Goal: Submit feedback/report problem

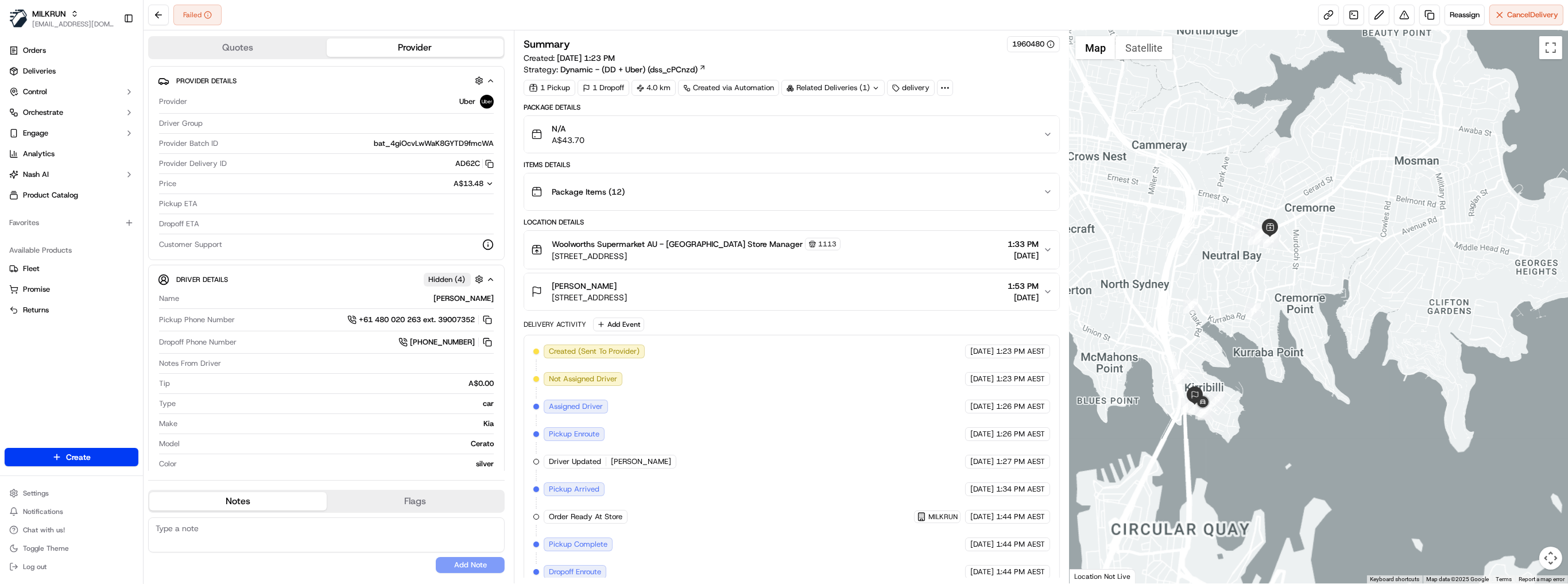
drag, startPoint x: 1158, startPoint y: 498, endPoint x: 1298, endPoint y: 327, distance: 221.0
click at [1299, 320] on div at bounding box center [1318, 307] width 498 height 553
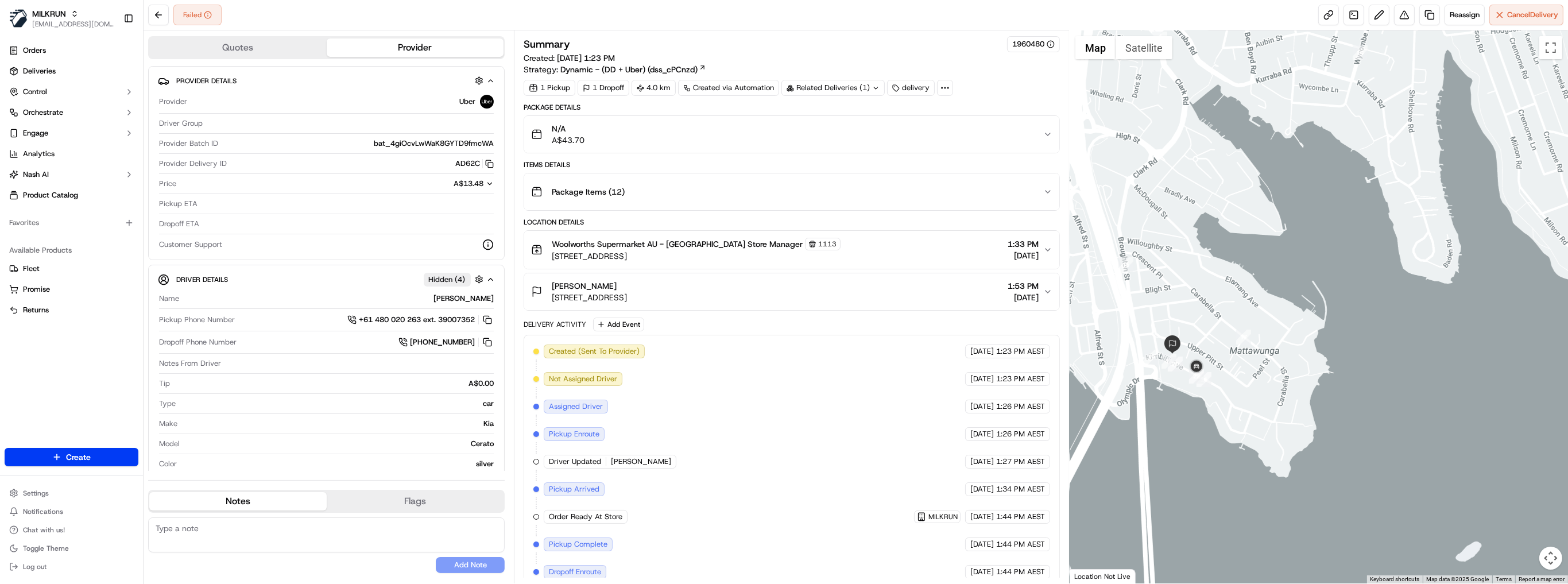
scroll to position [56, 0]
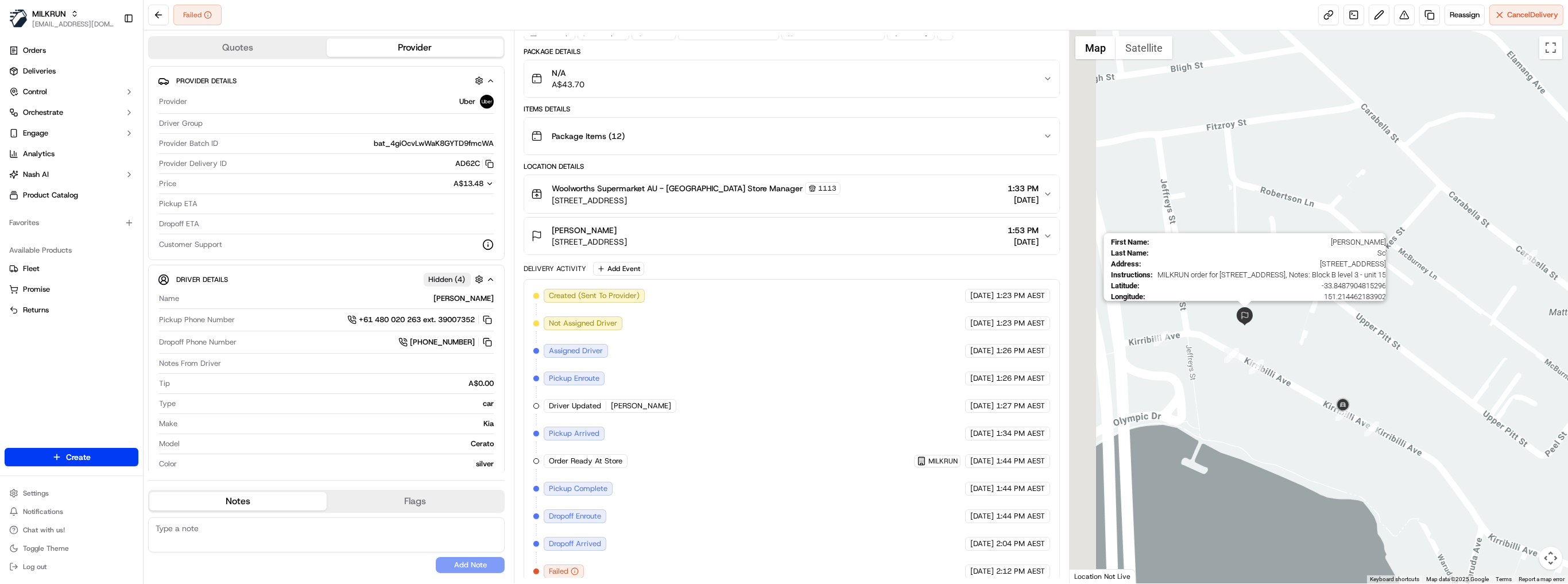
drag, startPoint x: 1180, startPoint y: 307, endPoint x: 1250, endPoint y: 322, distance: 71.6
click at [1250, 322] on img at bounding box center [1244, 317] width 18 height 18
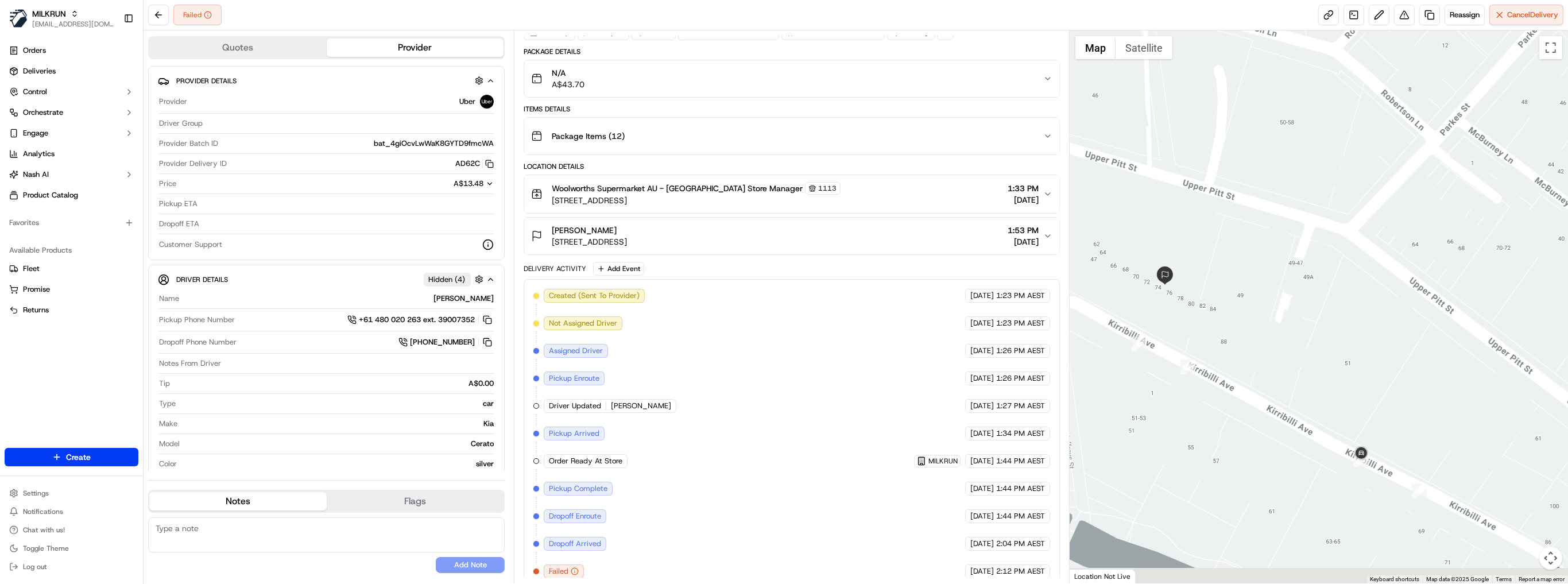
drag, startPoint x: 1427, startPoint y: 419, endPoint x: 1327, endPoint y: 380, distance: 107.3
click at [1356, 362] on div at bounding box center [1318, 307] width 498 height 553
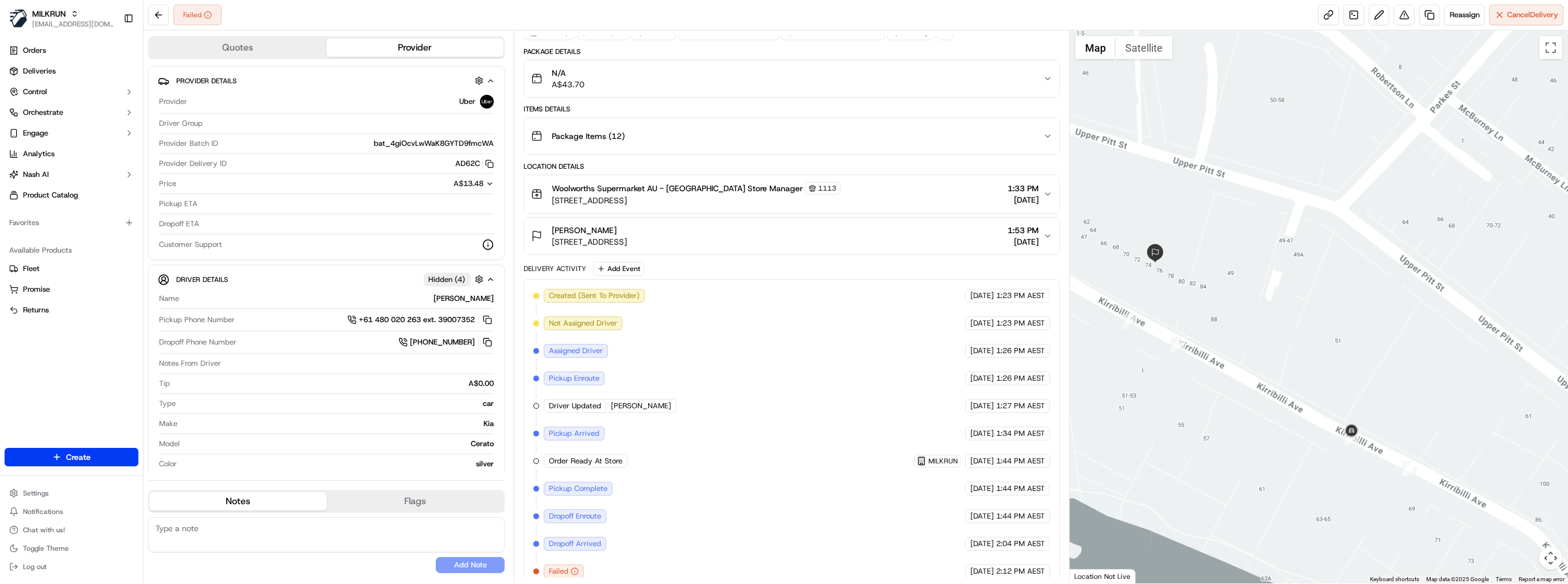
drag, startPoint x: 1316, startPoint y: 389, endPoint x: 1322, endPoint y: 356, distance: 33.5
click at [1321, 357] on div at bounding box center [1318, 307] width 498 height 553
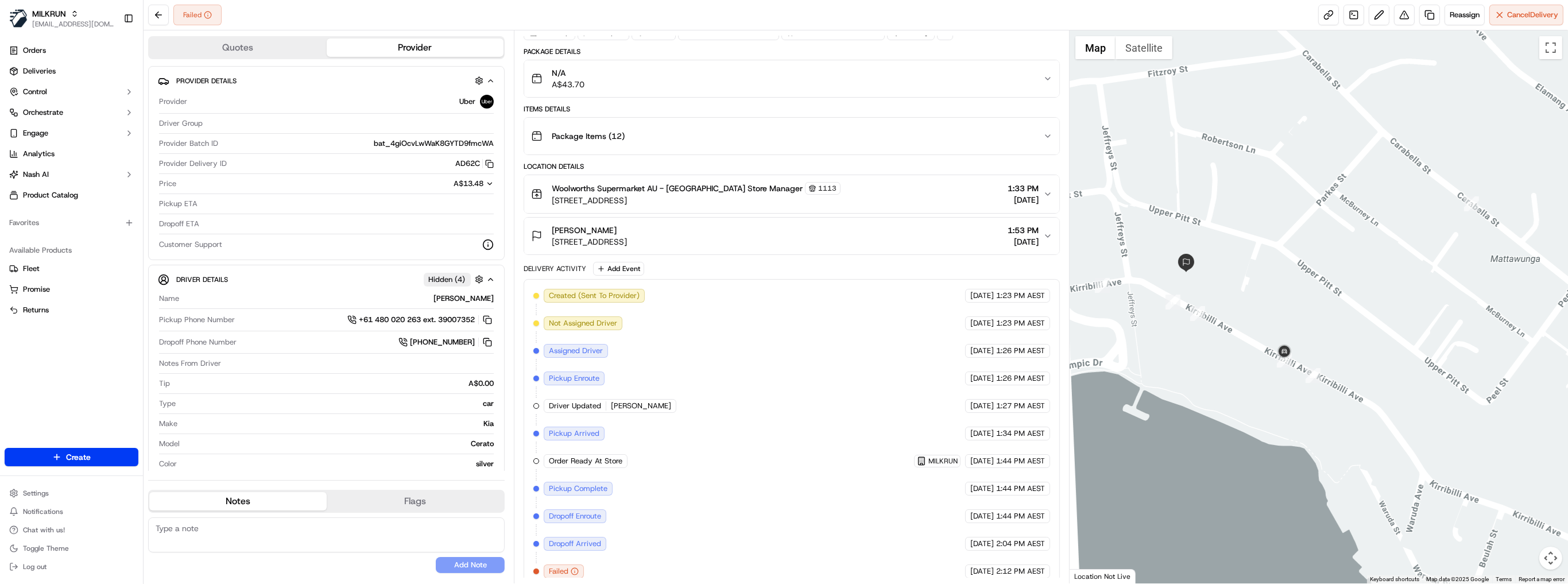
drag, startPoint x: 1309, startPoint y: 354, endPoint x: 1037, endPoint y: 485, distance: 301.9
click at [1249, 330] on div at bounding box center [1318, 307] width 498 height 553
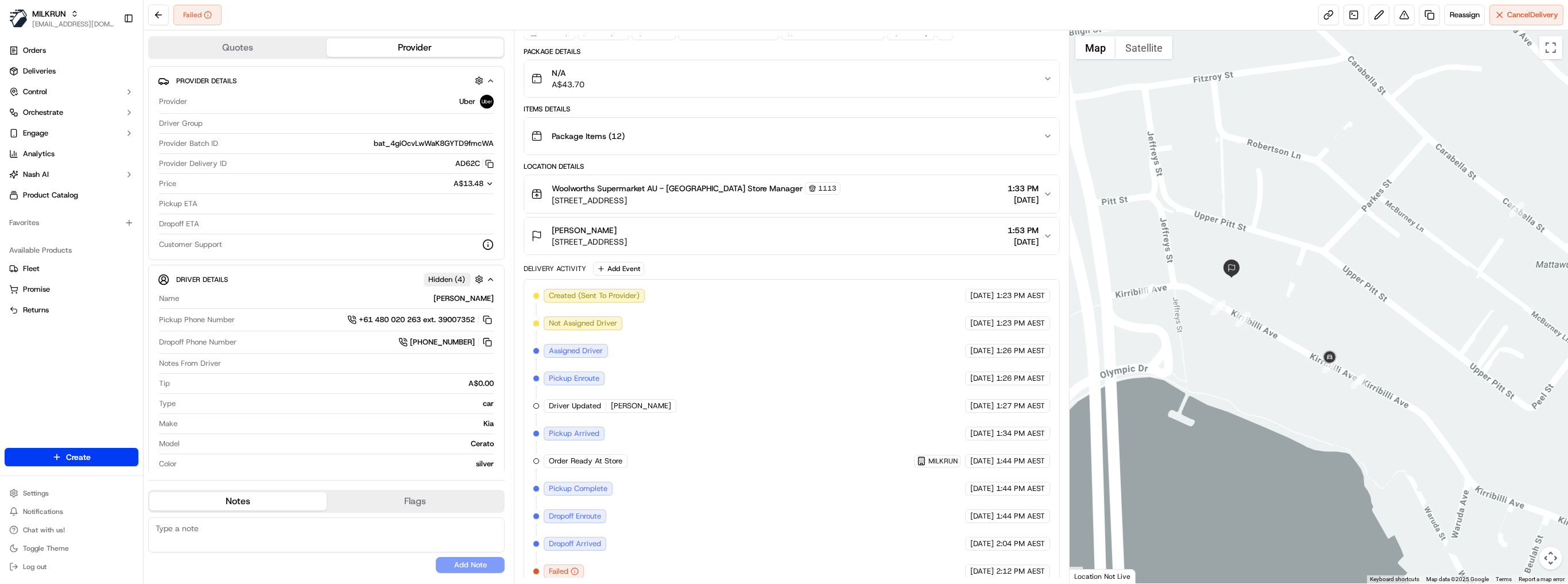
drag, startPoint x: 1205, startPoint y: 293, endPoint x: 1254, endPoint y: 299, distance: 49.4
click at [1254, 299] on div at bounding box center [1318, 307] width 498 height 553
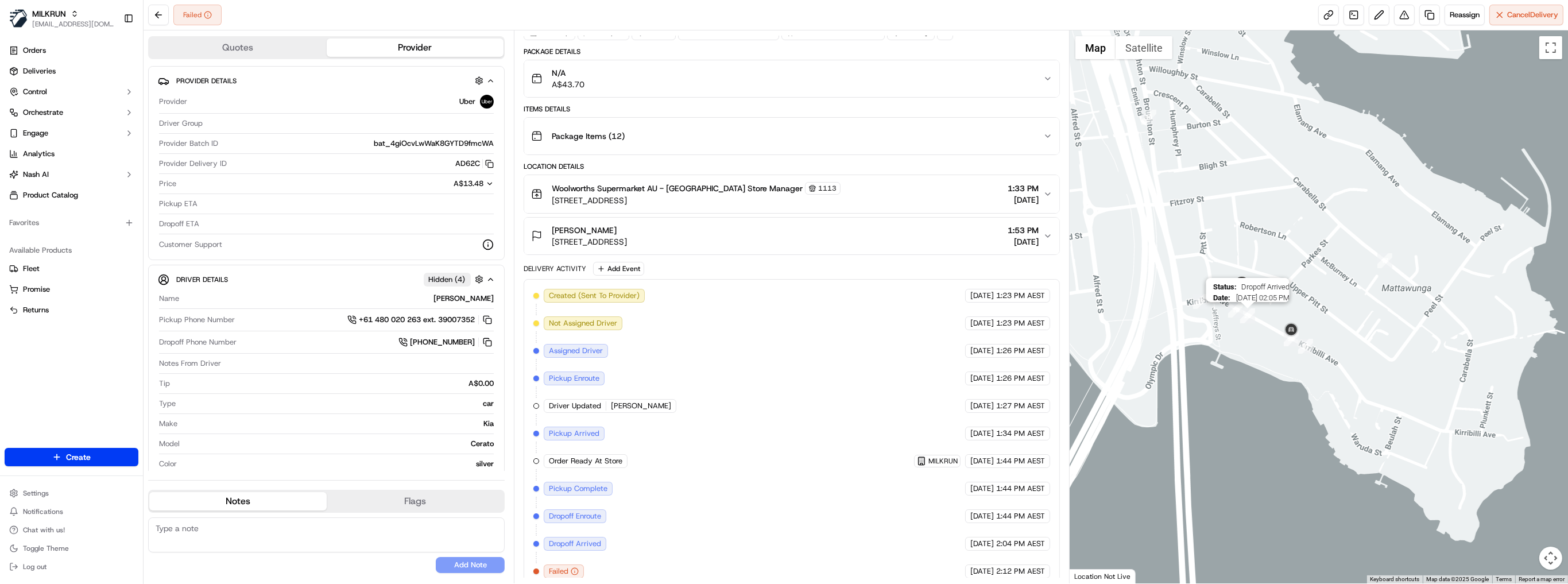
drag, startPoint x: 1246, startPoint y: 312, endPoint x: 1235, endPoint y: 349, distance: 38.6
click at [1240, 323] on img "20" at bounding box center [1247, 316] width 15 height 15
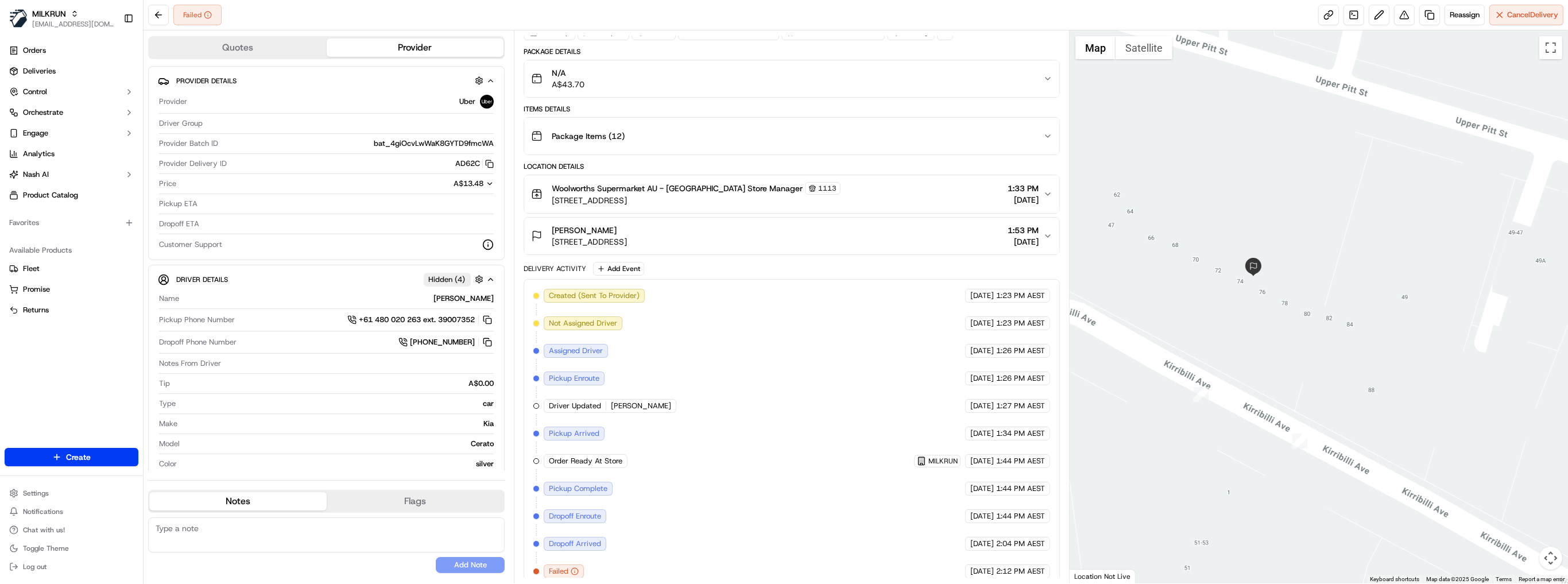
drag, startPoint x: 880, startPoint y: 479, endPoint x: 1034, endPoint y: 525, distance: 160.7
click at [1034, 525] on div "Created (Sent To Provider) Uber 17/09/2025 1:23 PM AEST Not Assigned Driver Ube…" at bounding box center [792, 434] width 516 height 290
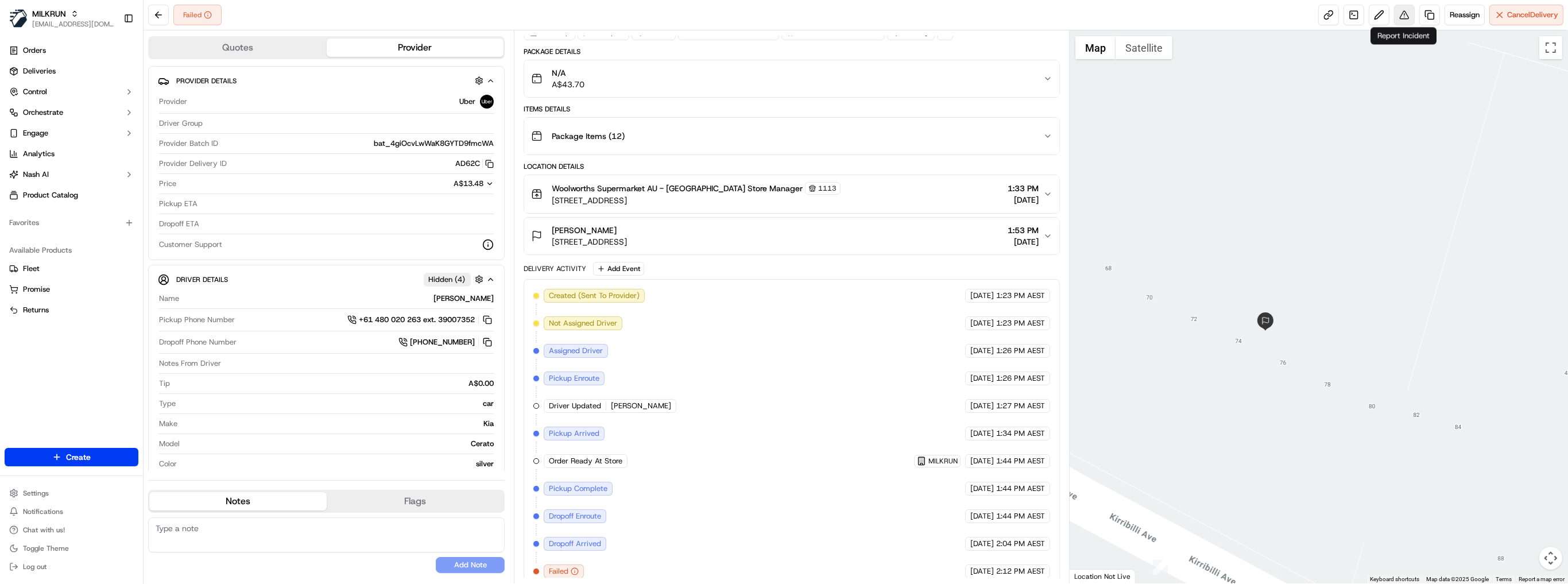
click at [1406, 17] on button at bounding box center [1404, 15] width 21 height 21
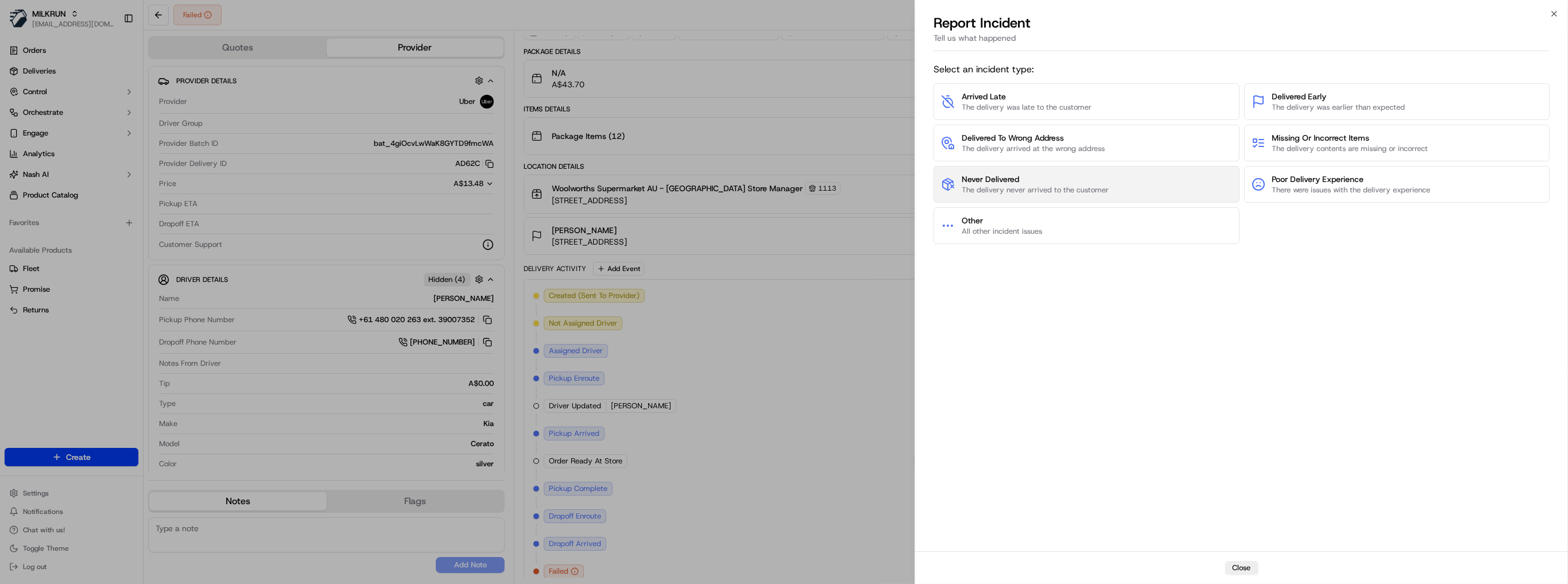
click at [1099, 187] on span "The delivery never arrived to the customer" at bounding box center [1035, 190] width 147 height 10
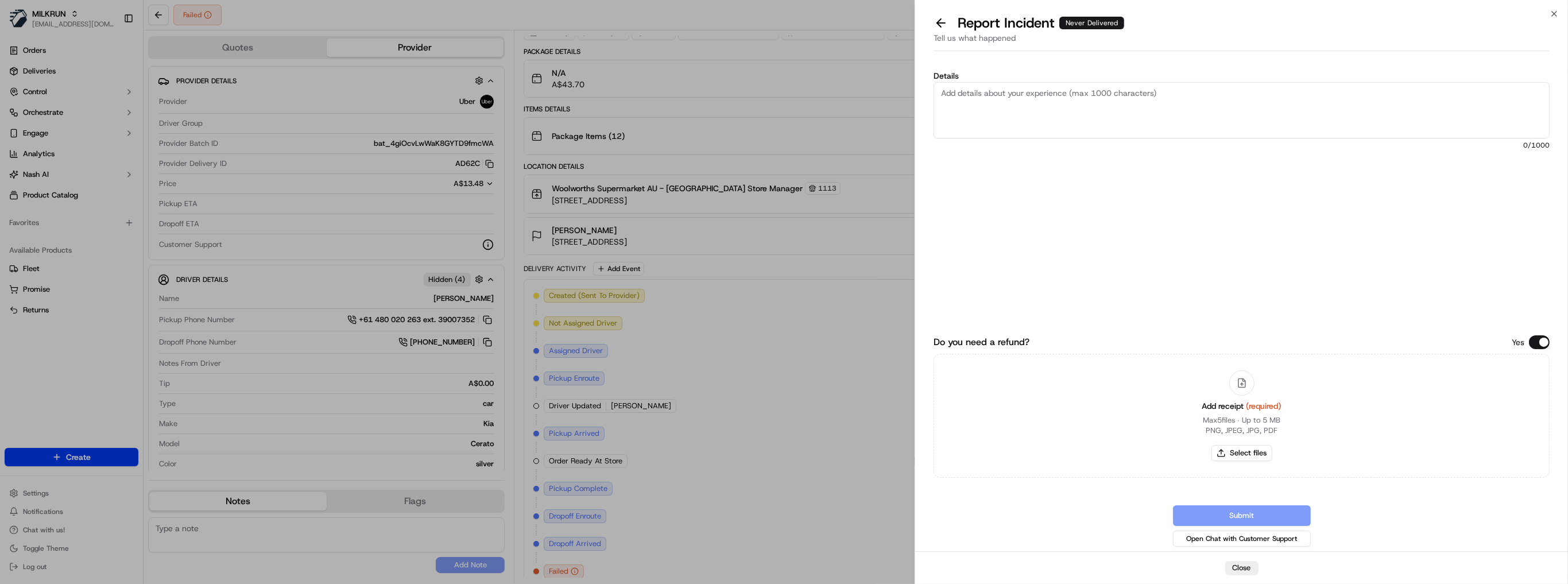
click at [956, 87] on textarea "Details" at bounding box center [1241, 111] width 616 height 56
type textarea "Driver did not attempt delivery to the house. Detailed instructions left. Custo…"
click at [1244, 461] on button "Select files" at bounding box center [1241, 453] width 61 height 16
type input "C:\fakepath\franks.png"
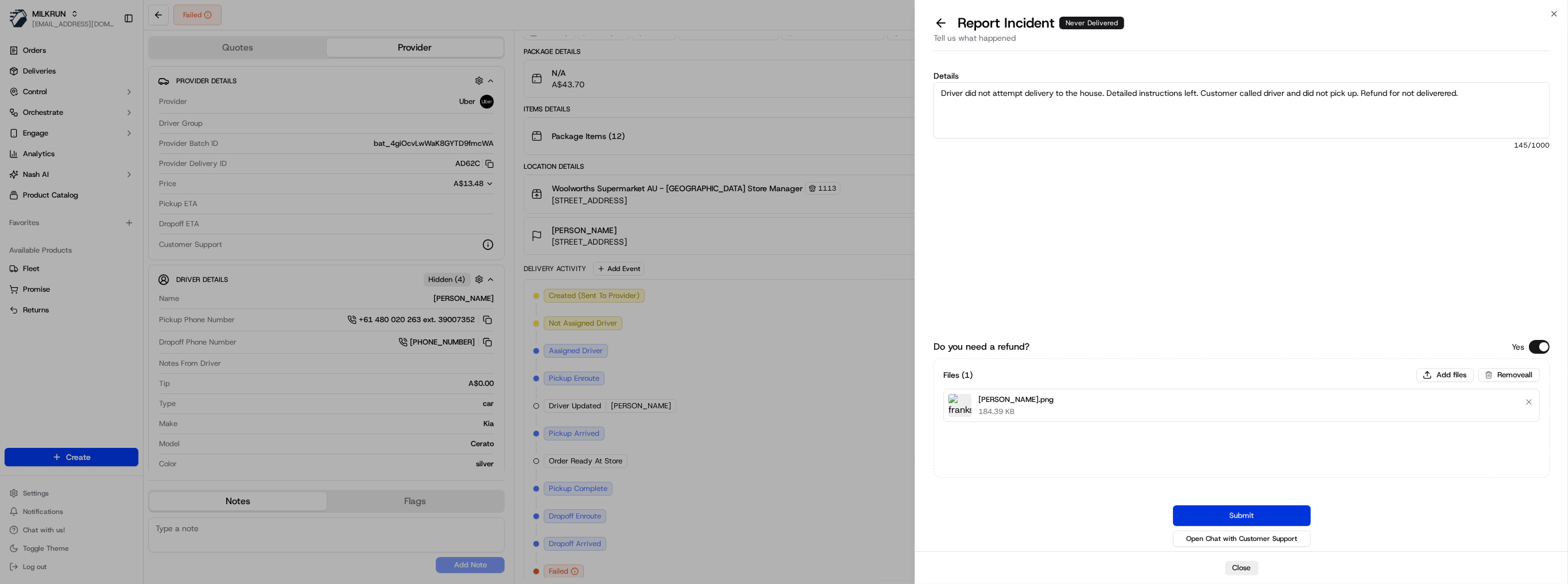
click at [1266, 512] on button "Submit" at bounding box center [1241, 516] width 138 height 21
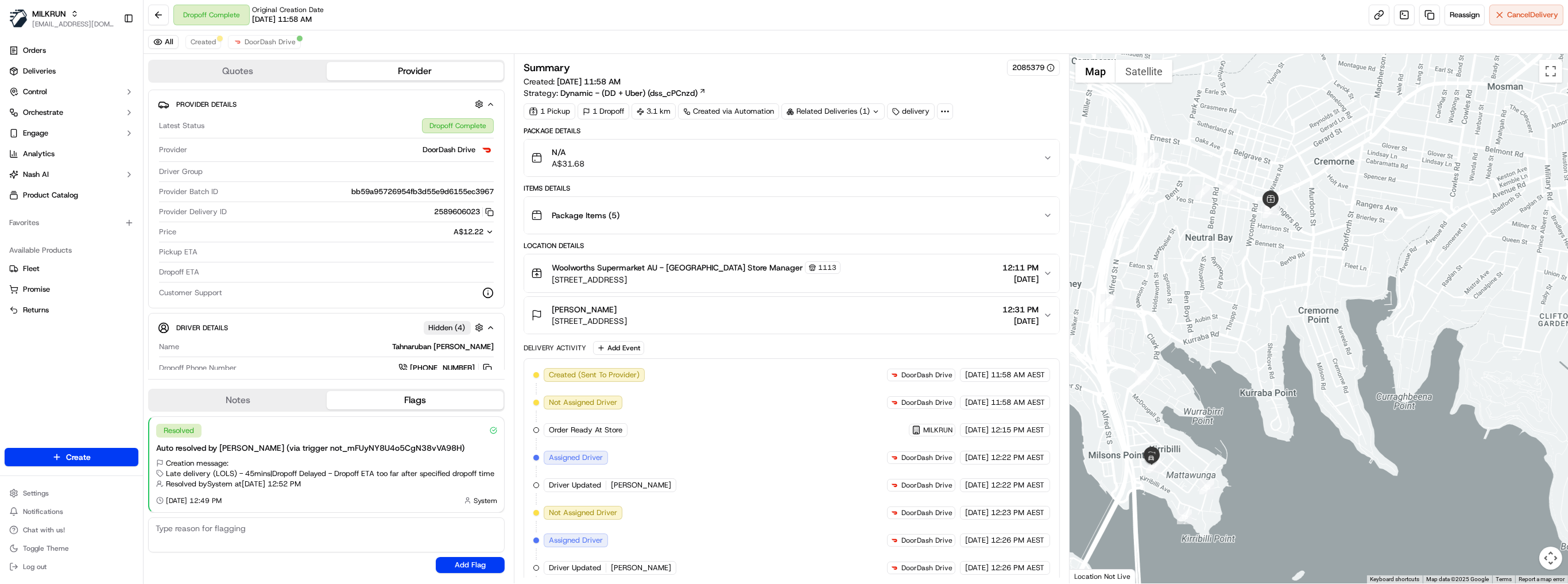
drag, startPoint x: 1316, startPoint y: 230, endPoint x: 729, endPoint y: 343, distance: 597.8
click at [1240, 241] on div at bounding box center [1318, 319] width 498 height 530
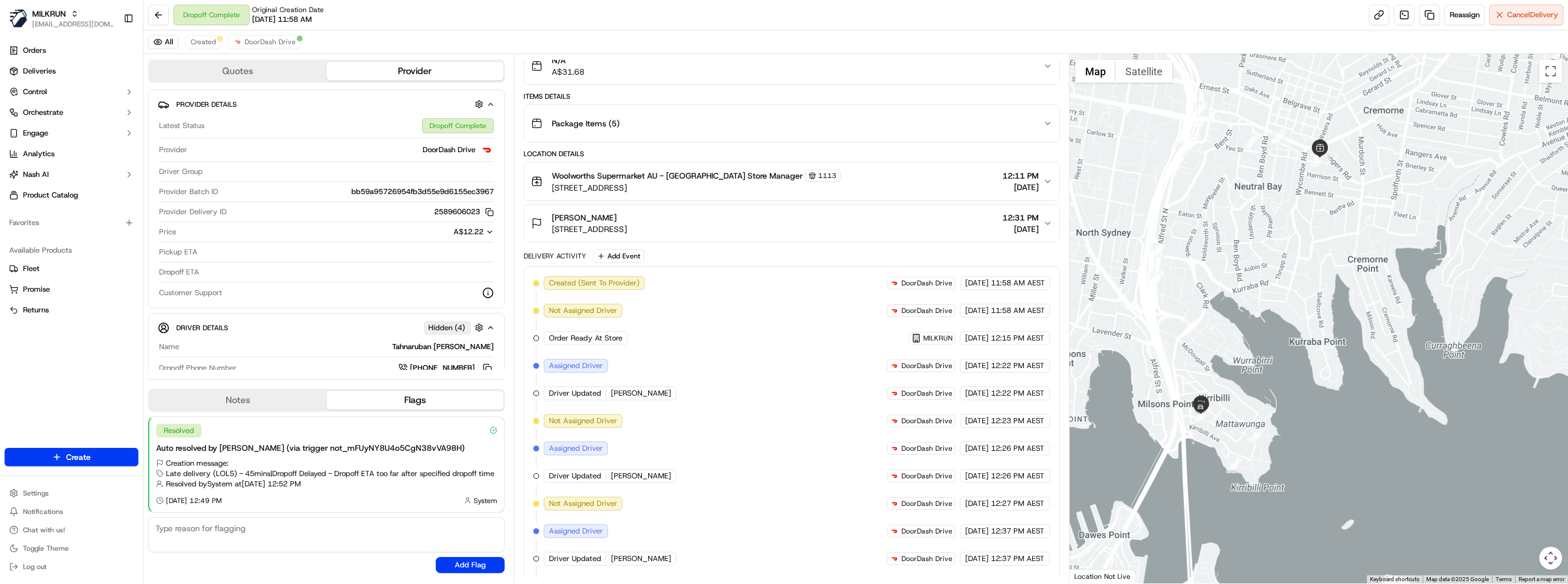
click at [1267, 402] on div at bounding box center [1318, 319] width 498 height 530
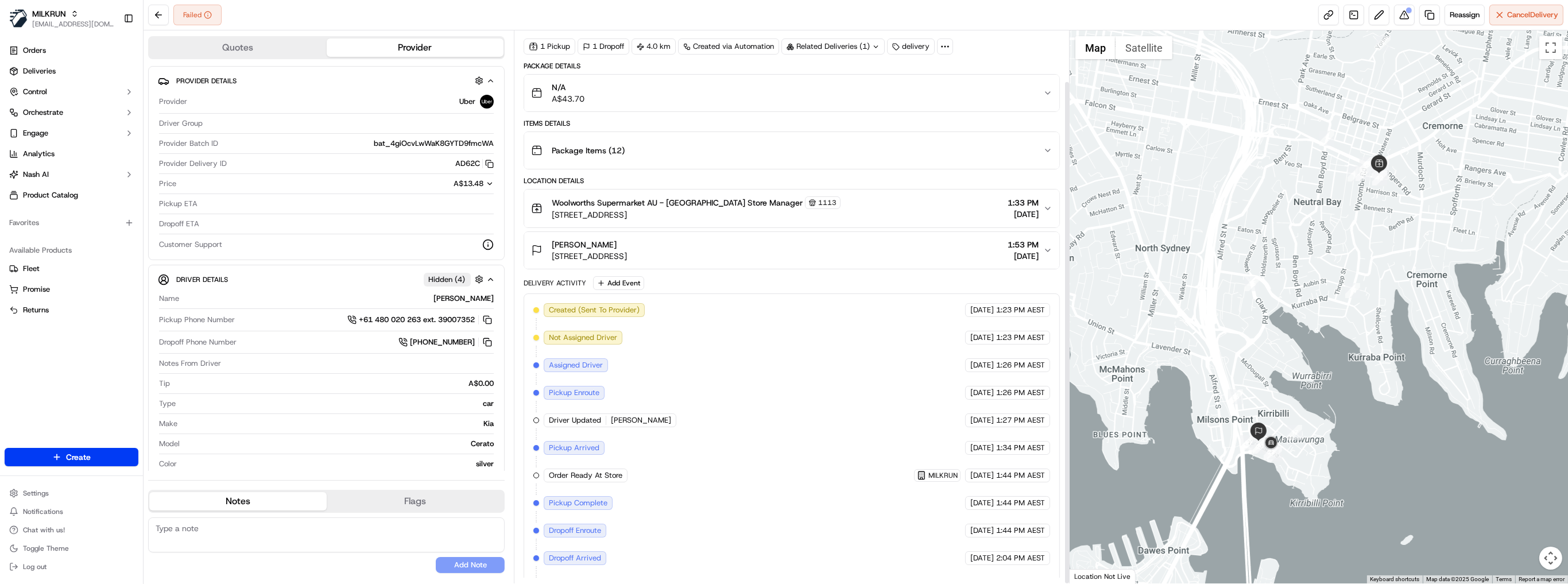
scroll to position [56, 0]
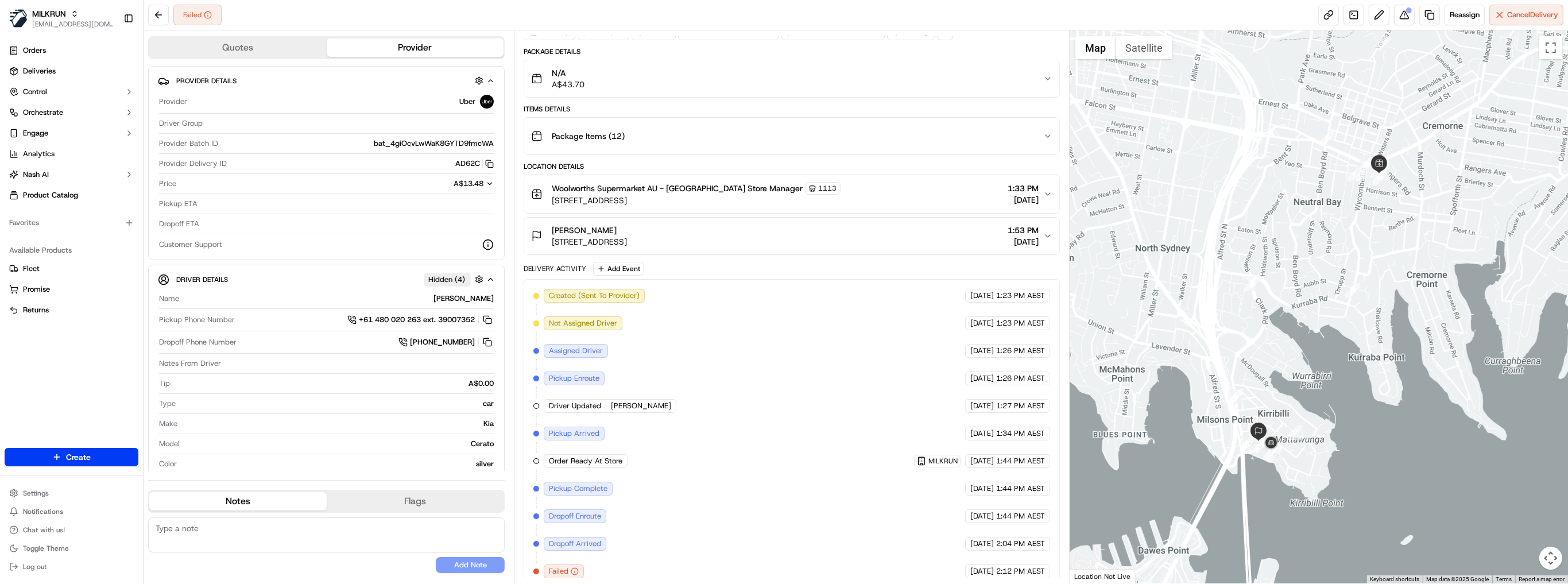
drag, startPoint x: 746, startPoint y: 241, endPoint x: 1312, endPoint y: 237, distance: 566.0
click at [563, 249] on button "frank So Unit 15/48 Upper Pitt St, Kirribilli, NSW 2061, AU 1:53 PM 17/09/2025" at bounding box center [792, 236] width 535 height 37
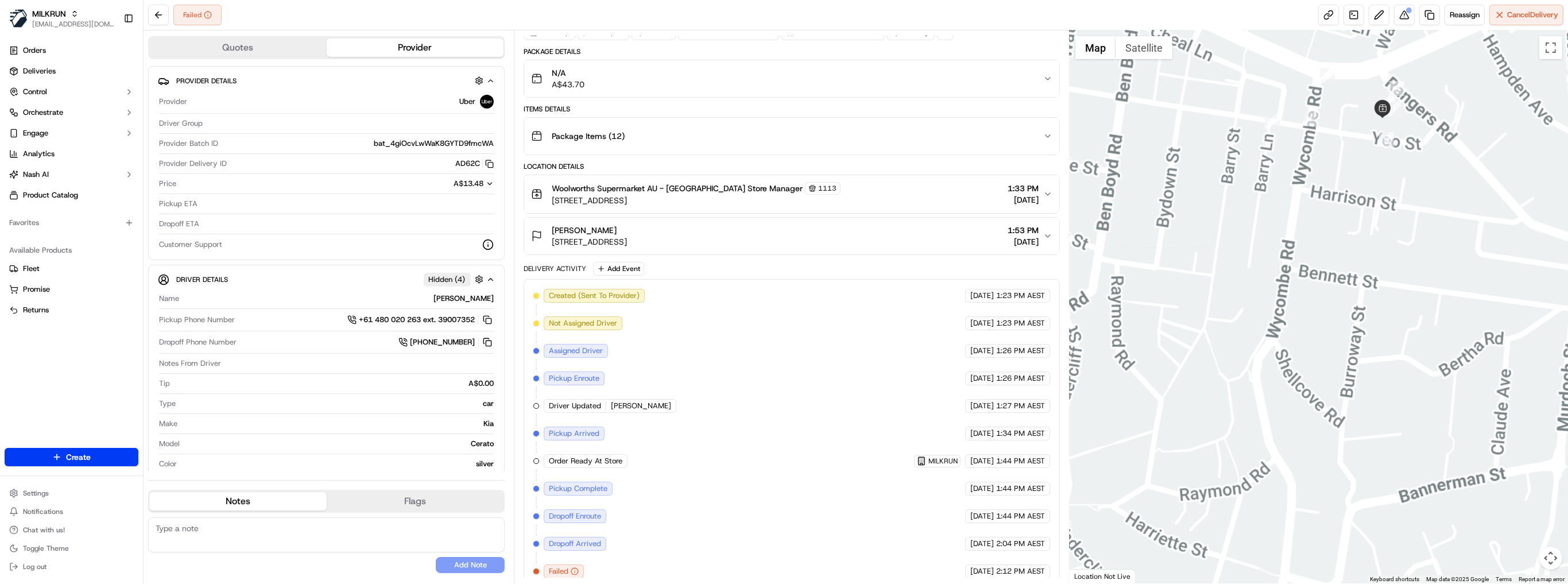
drag, startPoint x: 1369, startPoint y: 312, endPoint x: 1518, endPoint y: 59, distance: 293.6
click at [1540, 42] on div "1 2 3 4 5 6 7 8 9 10 11 12 13 14 15 16 17 18 19 20 21 22 Map Satellite Keyboard…" at bounding box center [1318, 307] width 498 height 553
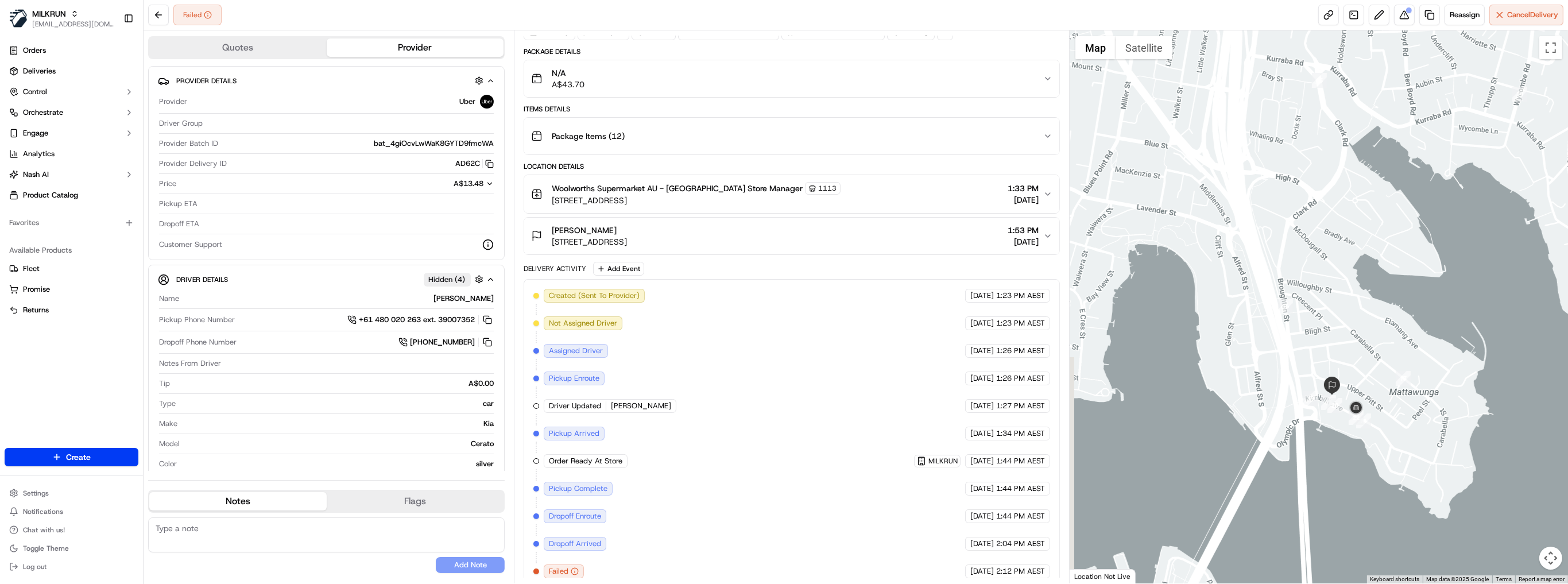
drag, startPoint x: 1273, startPoint y: 355, endPoint x: 1450, endPoint y: 172, distance: 254.6
click at [1450, 172] on div at bounding box center [1318, 307] width 498 height 553
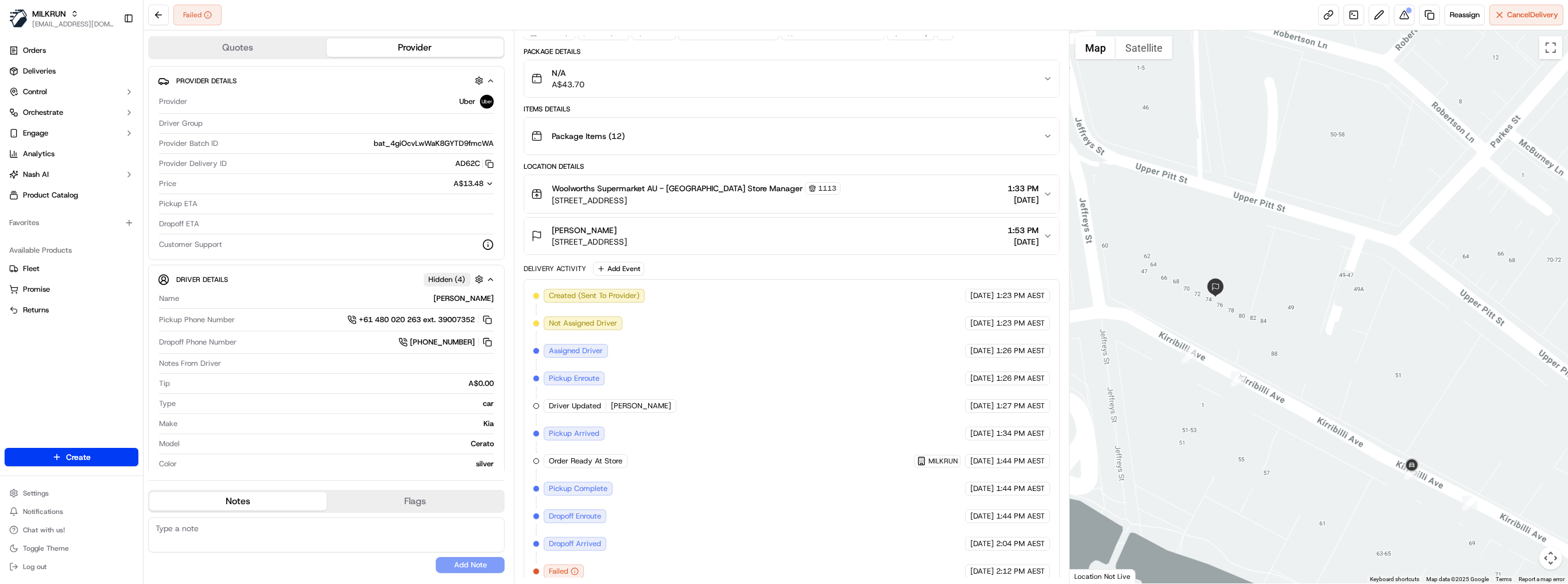
drag, startPoint x: 1441, startPoint y: 400, endPoint x: 1260, endPoint y: 385, distance: 181.6
click at [1260, 385] on div at bounding box center [1318, 307] width 498 height 553
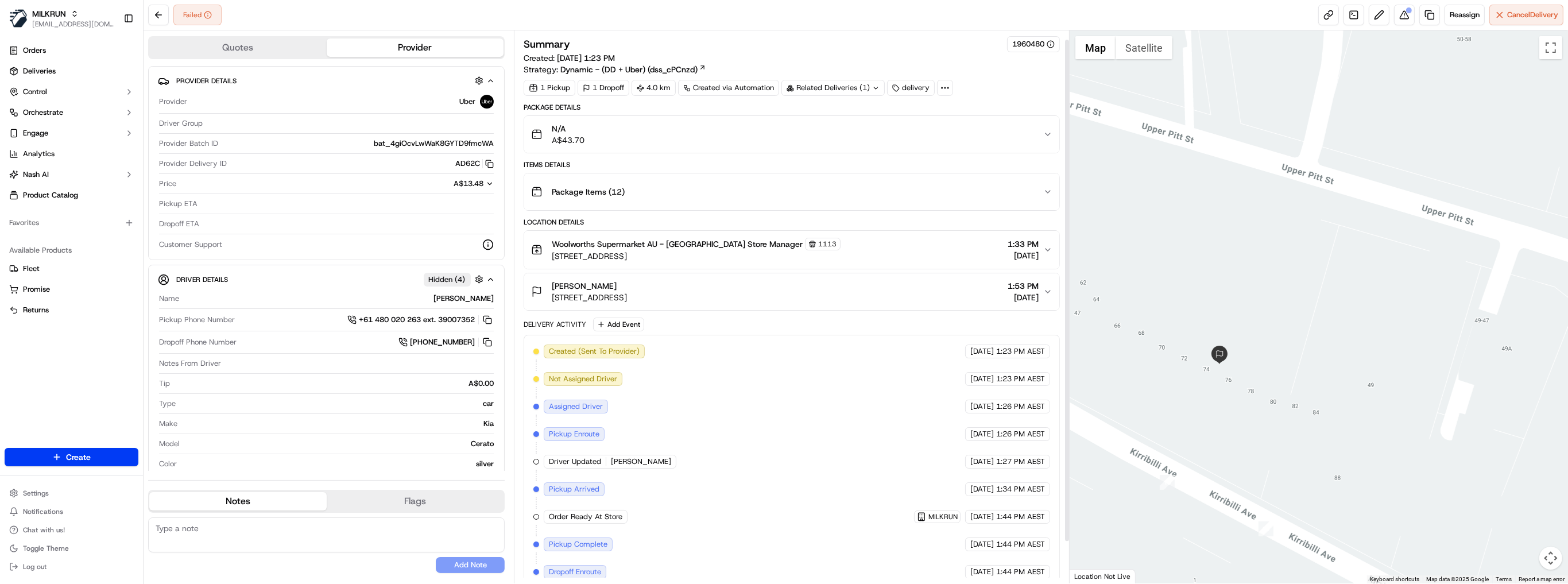
scroll to position [0, 0]
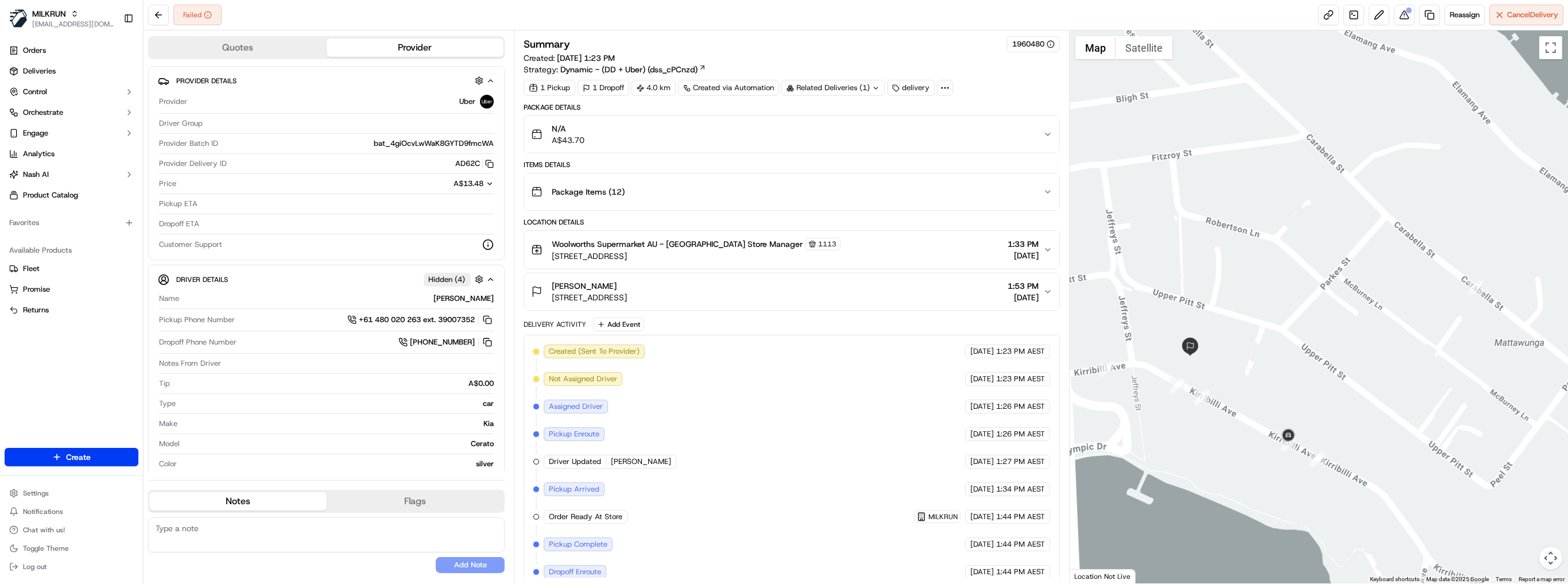
drag, startPoint x: 1286, startPoint y: 428, endPoint x: 1246, endPoint y: 380, distance: 62.5
click at [1246, 380] on div at bounding box center [1318, 307] width 498 height 553
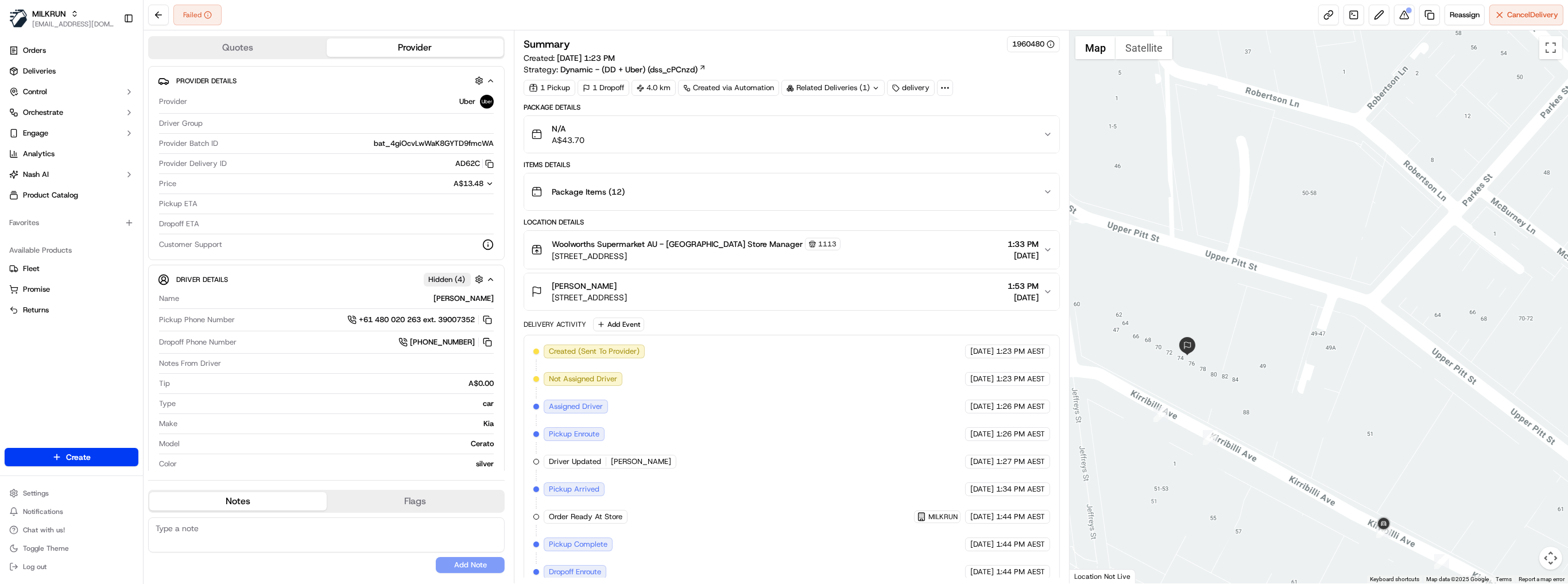
drag, startPoint x: 1208, startPoint y: 276, endPoint x: 1223, endPoint y: 295, distance: 24.2
click at [1223, 295] on div at bounding box center [1318, 307] width 498 height 553
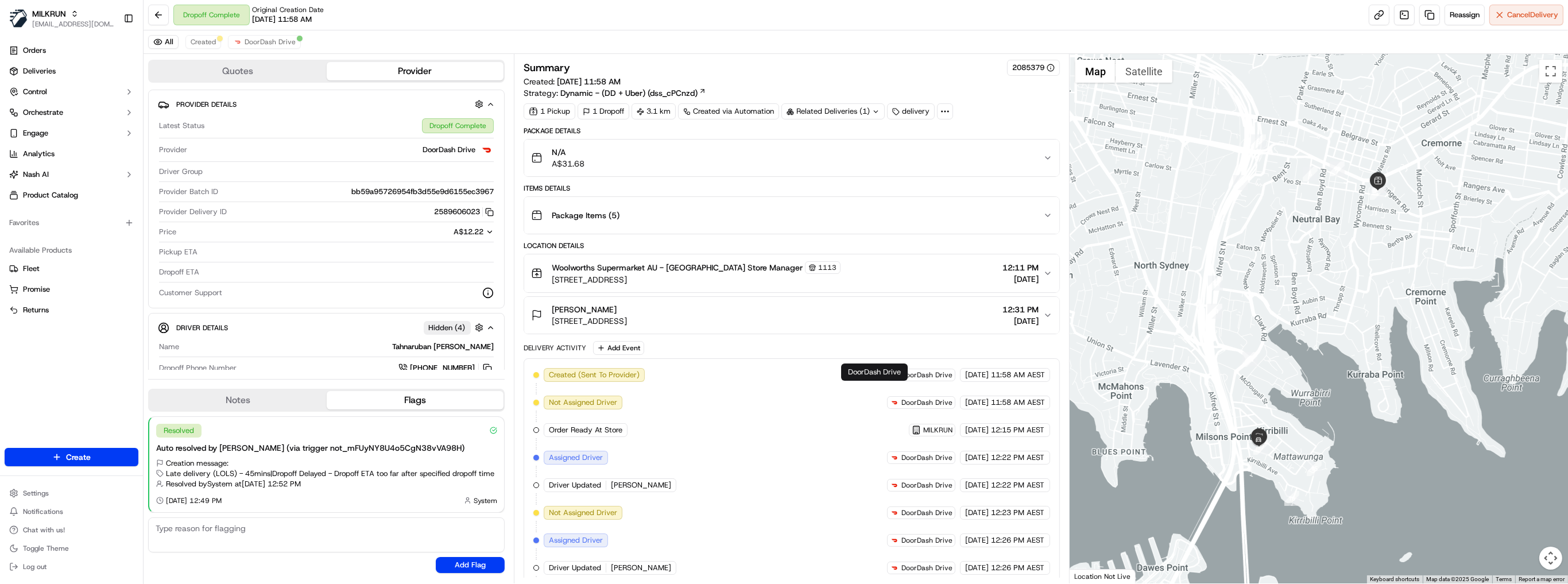
scroll to position [276, 0]
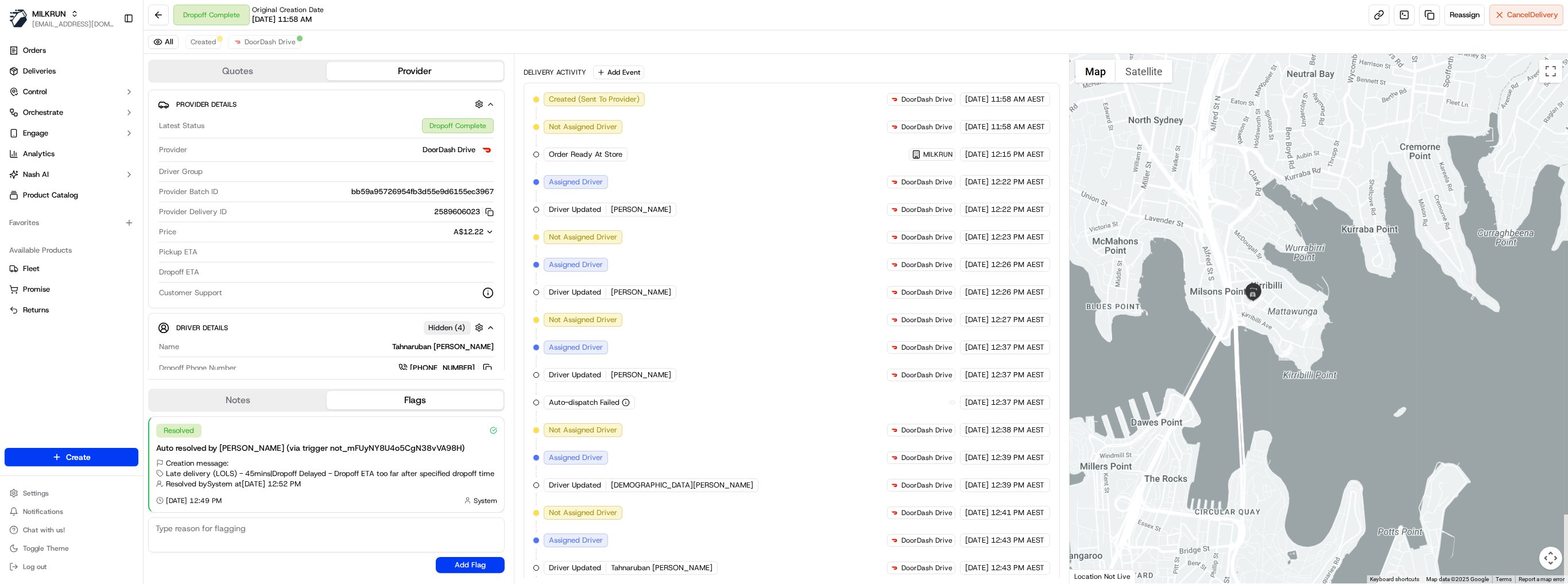
drag, startPoint x: 1296, startPoint y: 430, endPoint x: 1260, endPoint y: 311, distance: 124.3
click at [1322, 243] on div at bounding box center [1318, 319] width 498 height 530
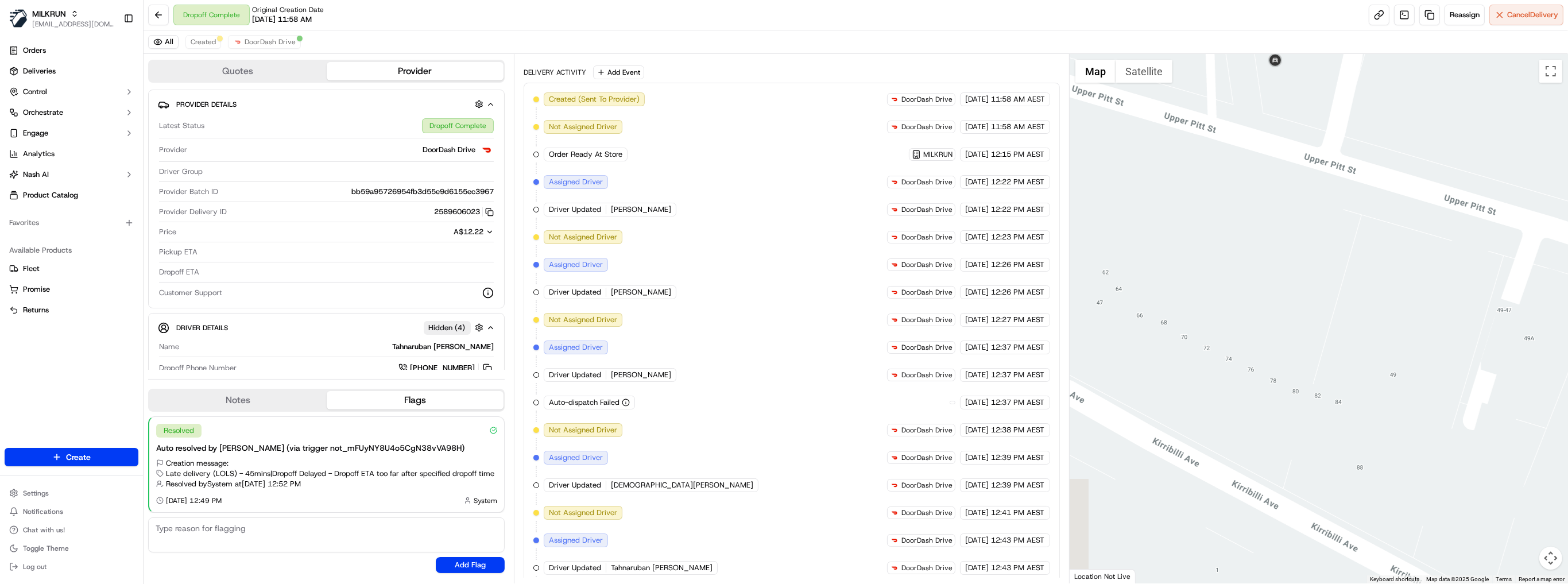
drag, startPoint x: 1290, startPoint y: 336, endPoint x: 1339, endPoint y: 97, distance: 244.0
click at [1339, 97] on div at bounding box center [1318, 319] width 498 height 530
